Goal: Task Accomplishment & Management: Use online tool/utility

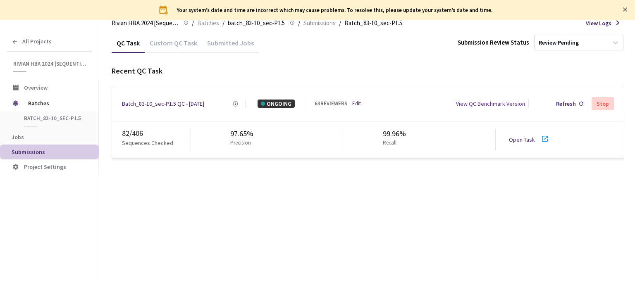
click at [523, 139] on link "Open Task" at bounding box center [522, 139] width 26 height 7
click at [173, 104] on div "Batch_83-10_sec-P1.5 QC - [DATE]" at bounding box center [163, 104] width 82 height 8
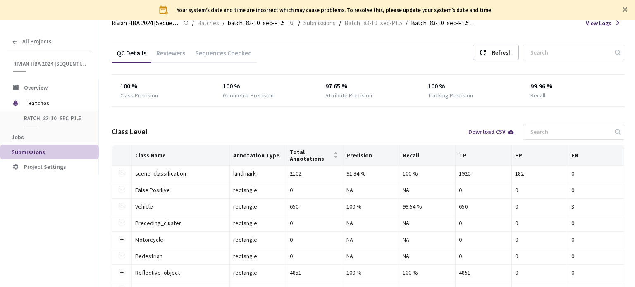
click at [183, 48] on div "Reviewers" at bounding box center [170, 52] width 39 height 18
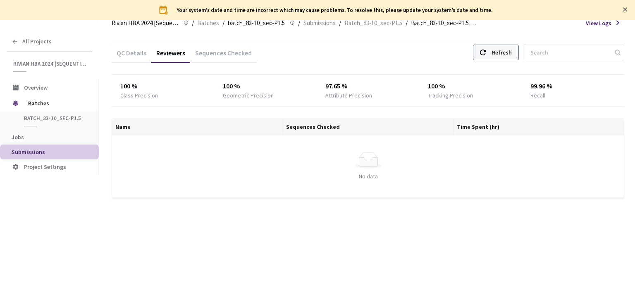
click at [496, 56] on div "Refresh" at bounding box center [496, 53] width 46 height 16
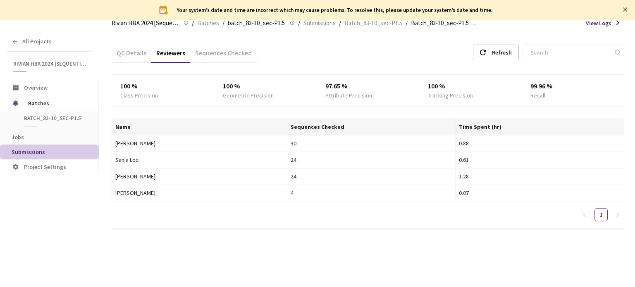
click at [512, 53] on div "Refresh" at bounding box center [502, 52] width 20 height 15
click at [512, 51] on div "Refresh" at bounding box center [502, 52] width 20 height 15
click at [508, 55] on div "Refresh" at bounding box center [502, 52] width 20 height 15
click at [504, 54] on div "Refresh" at bounding box center [502, 52] width 20 height 15
click at [504, 56] on div "Refresh" at bounding box center [502, 52] width 20 height 15
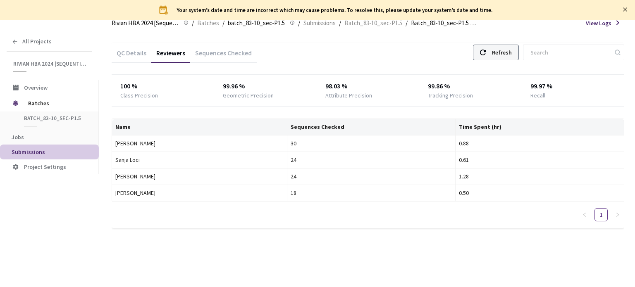
click at [504, 56] on div "Refresh" at bounding box center [502, 52] width 20 height 15
click at [512, 50] on div "Refresh" at bounding box center [502, 52] width 20 height 15
click at [512, 54] on div "Refresh" at bounding box center [502, 52] width 20 height 15
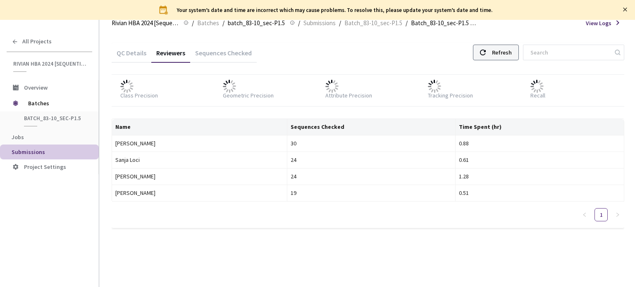
click at [499, 54] on div "Refresh" at bounding box center [502, 52] width 20 height 15
click at [509, 55] on div "Refresh" at bounding box center [502, 52] width 20 height 15
click at [501, 50] on div "Refresh" at bounding box center [502, 52] width 20 height 15
click at [502, 49] on div "Refresh" at bounding box center [502, 52] width 20 height 15
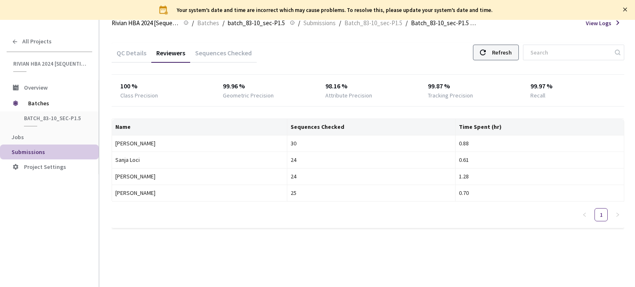
click at [502, 49] on div "Refresh" at bounding box center [502, 52] width 20 height 15
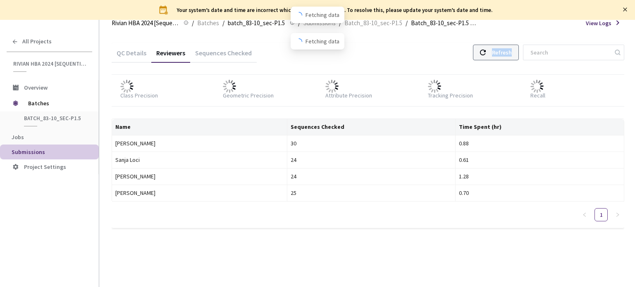
click at [502, 49] on div "Refresh" at bounding box center [502, 52] width 20 height 15
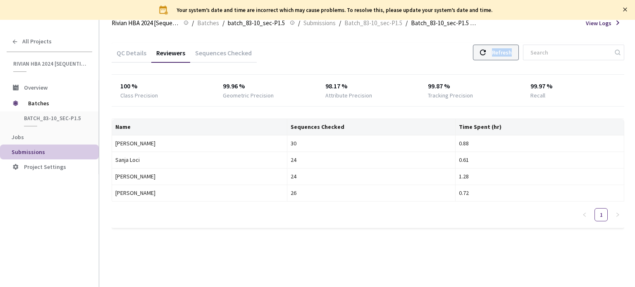
click at [501, 56] on div "Refresh" at bounding box center [502, 52] width 20 height 15
click at [505, 54] on div "Refresh" at bounding box center [502, 52] width 20 height 15
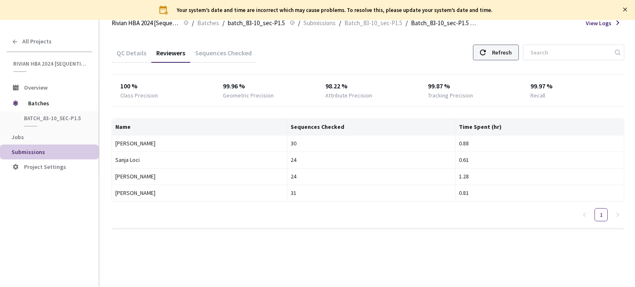
click at [505, 54] on div "Refresh" at bounding box center [502, 52] width 20 height 15
click at [509, 51] on div "Refresh" at bounding box center [502, 52] width 20 height 15
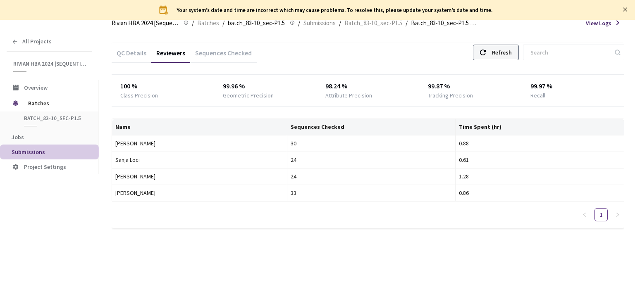
click at [509, 51] on div "Refresh" at bounding box center [502, 52] width 20 height 15
click at [486, 52] on icon at bounding box center [483, 53] width 6 height 6
click at [486, 50] on icon at bounding box center [483, 53] width 6 height 6
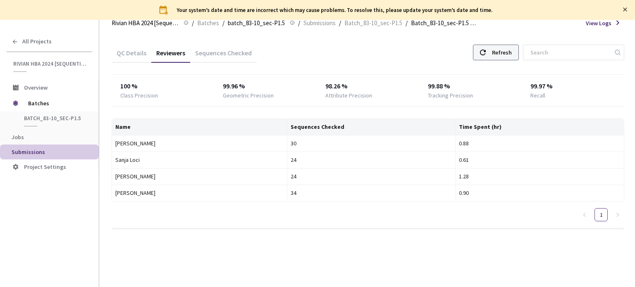
click at [507, 53] on div "Refresh" at bounding box center [502, 52] width 20 height 15
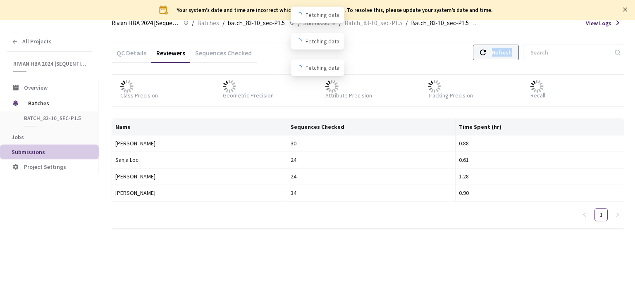
click at [507, 53] on div "Refresh" at bounding box center [502, 52] width 20 height 15
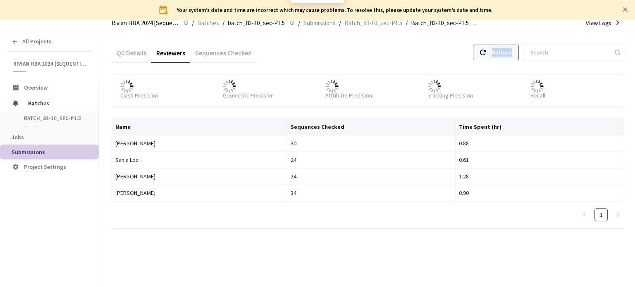
click at [507, 53] on div "Refresh" at bounding box center [502, 52] width 20 height 15
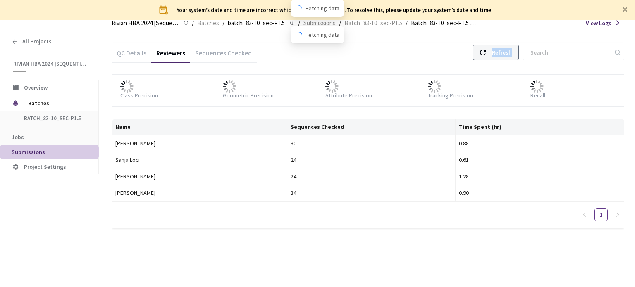
click at [507, 53] on div "Refresh" at bounding box center [502, 52] width 20 height 15
